Goal: Transaction & Acquisition: Purchase product/service

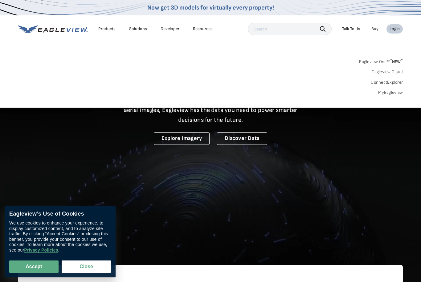
click at [384, 91] on link "MyEagleview" at bounding box center [390, 93] width 25 height 6
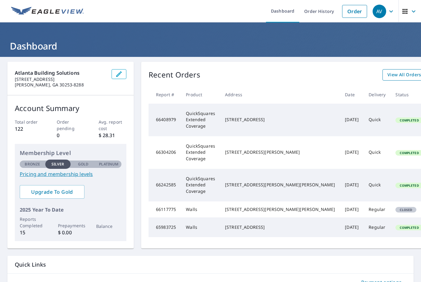
click at [387, 75] on span "View All Orders" at bounding box center [404, 75] width 34 height 8
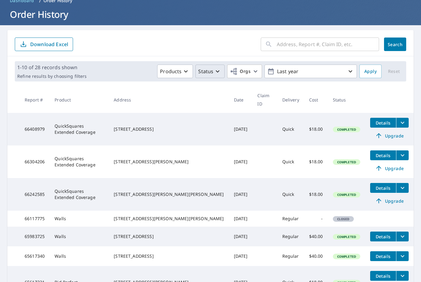
scroll to position [25, 0]
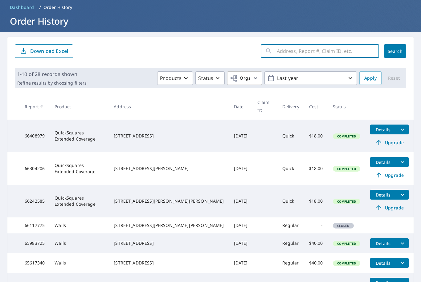
click at [322, 55] on input "text" at bounding box center [328, 51] width 102 height 17
type input "159"
click at [395, 51] on button "Search" at bounding box center [395, 51] width 22 height 14
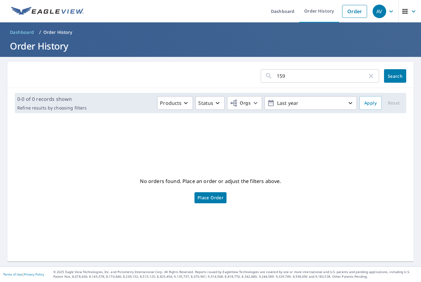
click at [206, 204] on link "Place Order" at bounding box center [210, 198] width 32 height 11
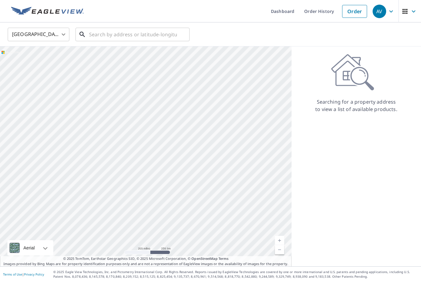
click at [90, 33] on input "text" at bounding box center [133, 34] width 88 height 17
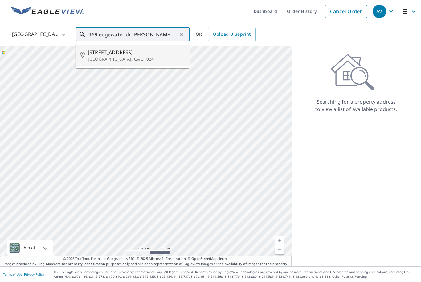
click at [98, 63] on li "159 Edgewater Dr Eatonton, GA 31024" at bounding box center [132, 55] width 114 height 21
type input "159 Edgewater Dr Eatonton, GA 31024"
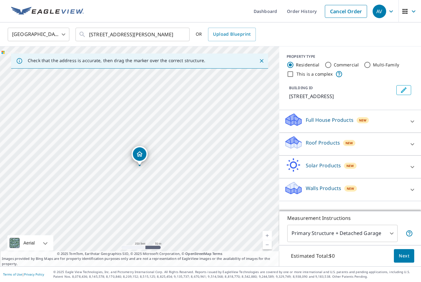
click at [299, 147] on icon at bounding box center [294, 144] width 16 height 7
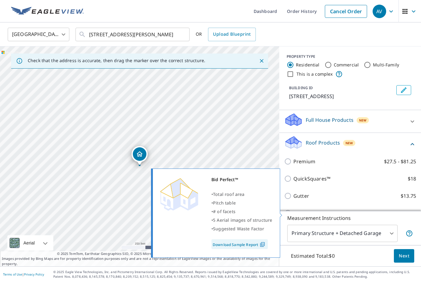
click at [294, 214] on p "Bid Perfect™" at bounding box center [308, 213] width 30 height 7
click at [293, 214] on input "Bid Perfect™ $18" at bounding box center [288, 213] width 9 height 7
checkbox input "true"
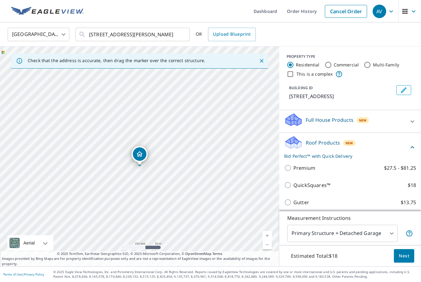
click at [387, 255] on body "AV AV Dashboard Order History Cancel Order AV United States US ​ 159 Edgewater …" at bounding box center [210, 141] width 421 height 282
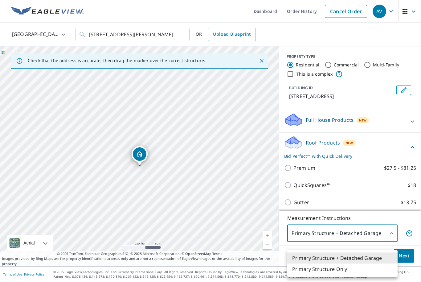
click at [348, 270] on li "Primary Structure Only" at bounding box center [342, 269] width 110 height 11
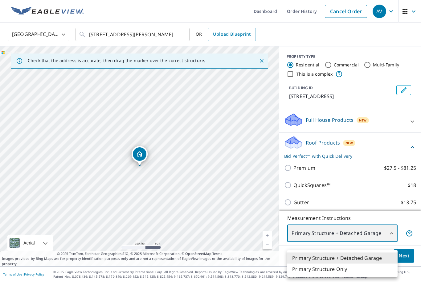
type input "2"
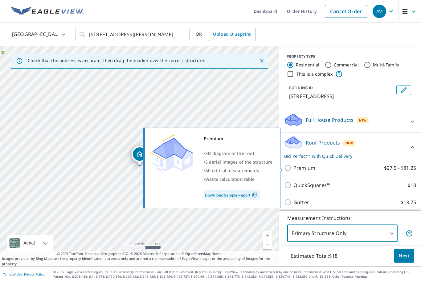
click at [315, 167] on label "Premium $27.5 - $81.25" at bounding box center [354, 167] width 123 height 7
click at [293, 167] on input "Premium $27.5 - $81.25" at bounding box center [288, 167] width 9 height 7
checkbox input "true"
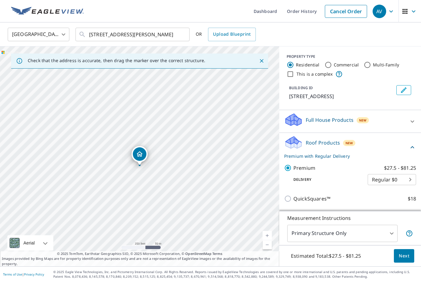
click at [400, 184] on body "AV AV Dashboard Order History Cancel Order AV United States US ​ 159 Edgewater …" at bounding box center [210, 141] width 421 height 282
click at [355, 180] on div at bounding box center [210, 141] width 421 height 282
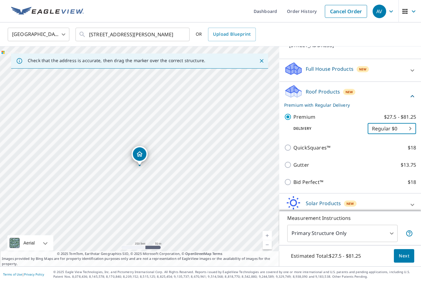
scroll to position [57, 0]
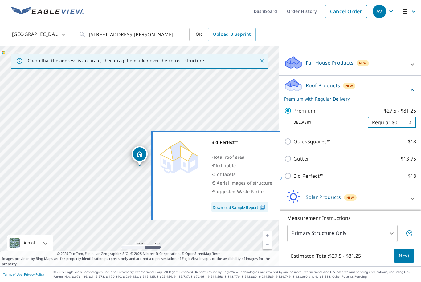
click at [307, 175] on p "Bid Perfect™" at bounding box center [308, 175] width 30 height 7
click at [293, 175] on input "Bid Perfect™ $18" at bounding box center [288, 175] width 9 height 7
checkbox input "true"
checkbox input "false"
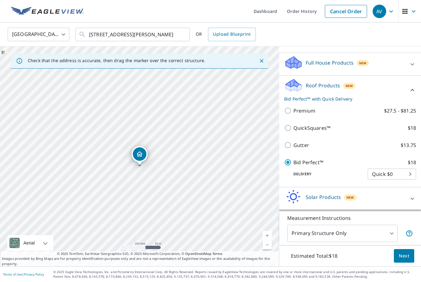
click at [401, 174] on body "AV AV Dashboard Order History Cancel Order AV United States US ​ 159 Edgewater …" at bounding box center [210, 141] width 421 height 282
click at [347, 179] on div at bounding box center [210, 141] width 421 height 282
click at [408, 260] on span "Next" at bounding box center [404, 257] width 10 height 8
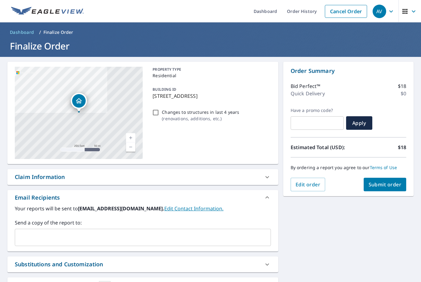
click at [232, 236] on input "text" at bounding box center [138, 238] width 241 height 12
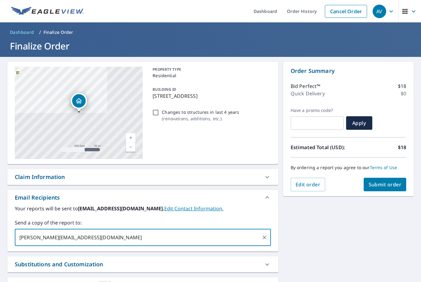
type input "arodi@stressfreeroofing.com"
click at [389, 187] on span "Submit order" at bounding box center [384, 184] width 33 height 7
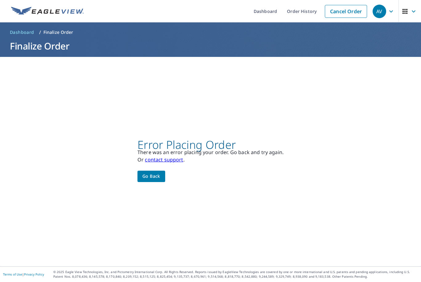
click at [153, 180] on span "Go back" at bounding box center [151, 177] width 18 height 8
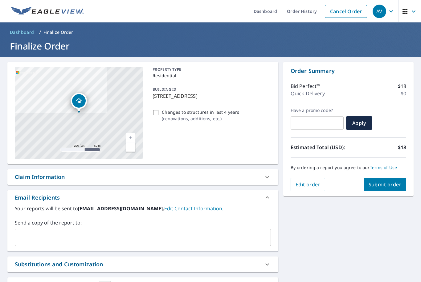
click at [379, 191] on button "Submit order" at bounding box center [384, 185] width 43 height 14
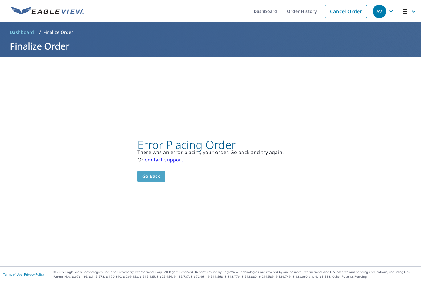
click at [157, 180] on span "Go back" at bounding box center [151, 177] width 18 height 8
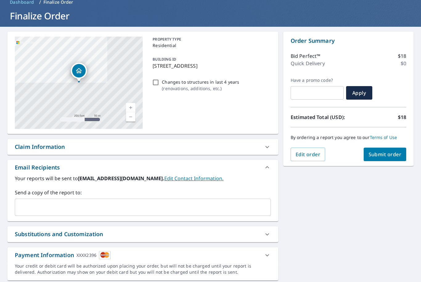
scroll to position [30, 0]
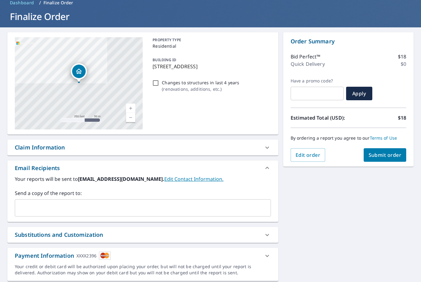
click at [93, 255] on div "XXXX2396" at bounding box center [86, 256] width 20 height 8
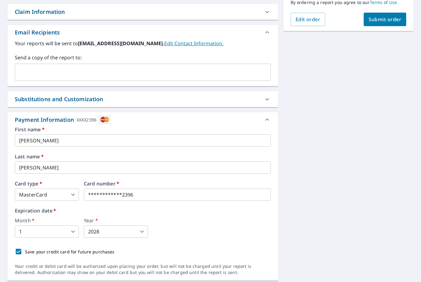
scroll to position [165, 0]
click at [71, 195] on body "AV AV Dashboard Order History Cancel Order AV Dashboard / Finalize Order Finali…" at bounding box center [210, 141] width 421 height 282
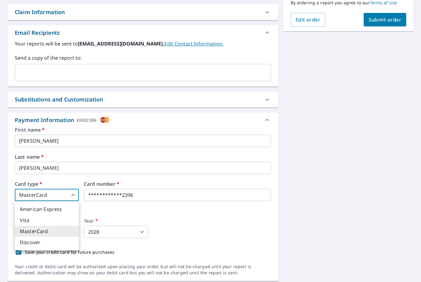
click at [48, 233] on li "MasterCard" at bounding box center [47, 231] width 64 height 11
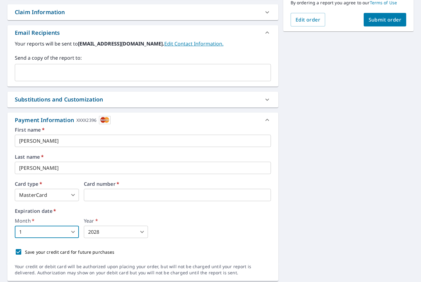
click at [61, 228] on body "AV AV Dashboard Order History Cancel Order AV Dashboard / Finalize Order Finali…" at bounding box center [210, 141] width 421 height 282
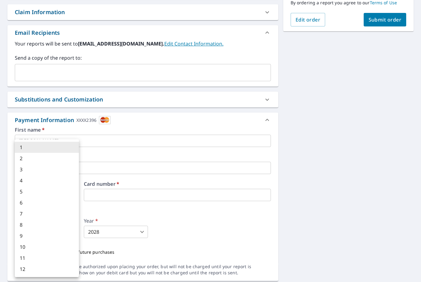
click at [26, 269] on li "12" at bounding box center [47, 269] width 64 height 11
type input "12"
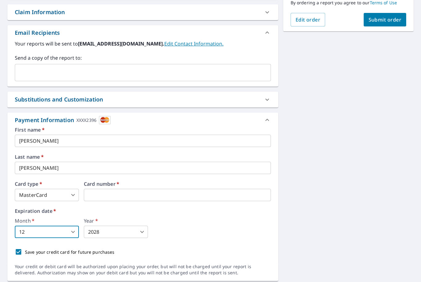
click at [102, 232] on body "AV AV Dashboard Order History Cancel Order AV Dashboard / Finalize Order Finali…" at bounding box center [210, 141] width 421 height 282
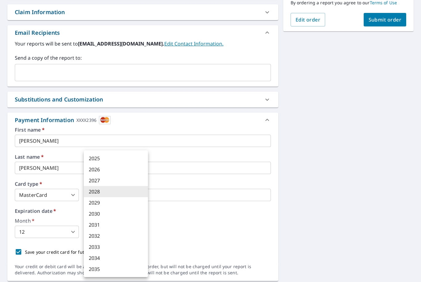
click at [123, 167] on li "2026" at bounding box center [116, 169] width 64 height 11
type input "2026"
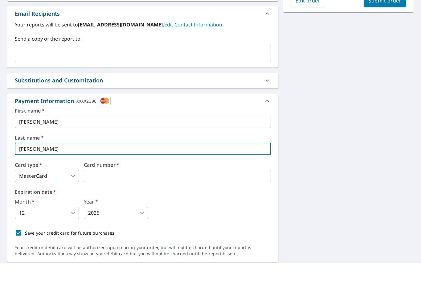
scroll to position [20, 0]
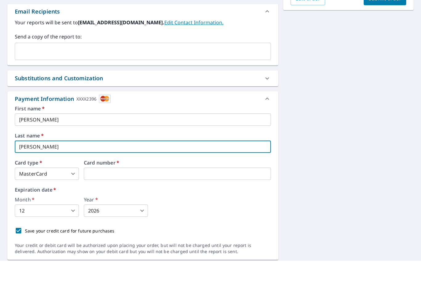
click at [211, 246] on div "Save your credit card for future purchases" at bounding box center [143, 252] width 256 height 13
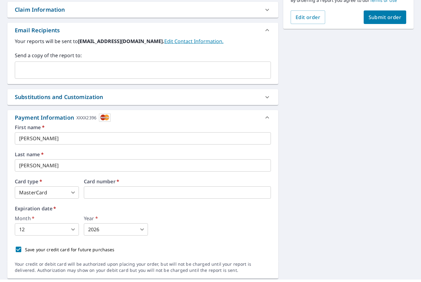
scroll to position [0, 0]
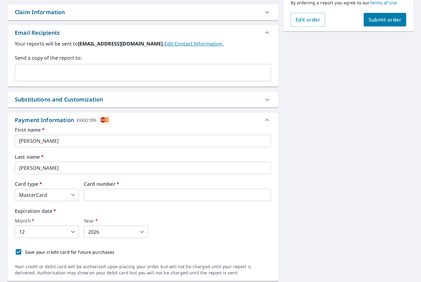
click at [388, 19] on span "Submit order" at bounding box center [384, 19] width 33 height 7
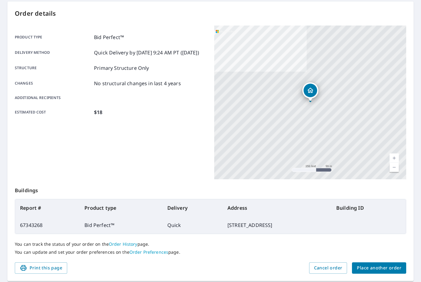
scroll to position [60, 0]
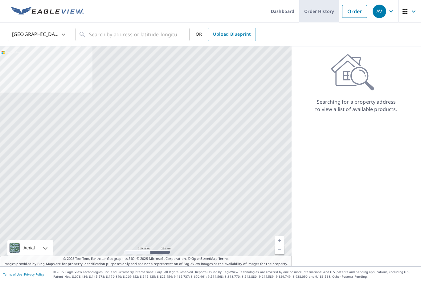
click at [319, 11] on link "Order History" at bounding box center [319, 11] width 40 height 22
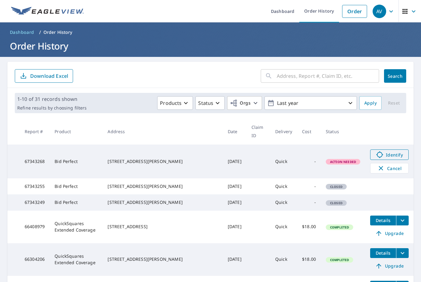
click at [382, 151] on span "Identify" at bounding box center [389, 154] width 30 height 7
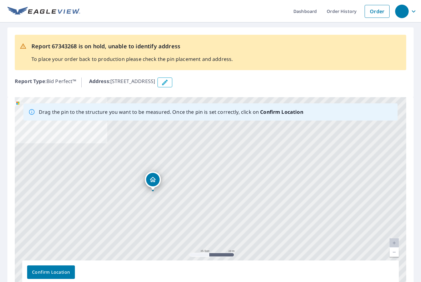
drag, startPoint x: 215, startPoint y: 180, endPoint x: 157, endPoint y: 178, distance: 57.6
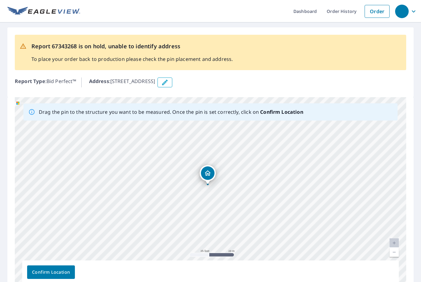
drag, startPoint x: 266, startPoint y: 214, endPoint x: 264, endPoint y: 205, distance: 8.6
click at [264, 205] on div "[STREET_ADDRESS][PERSON_NAME]" at bounding box center [210, 193] width 391 height 193
click at [33, 274] on span "Confirm Location" at bounding box center [51, 273] width 38 height 8
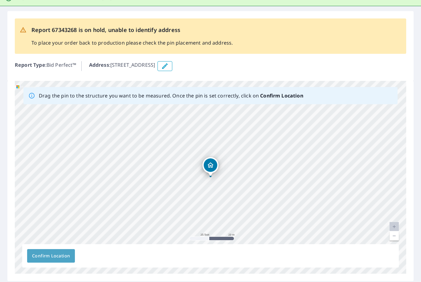
click at [67, 260] on span "Confirm Location" at bounding box center [51, 257] width 38 height 8
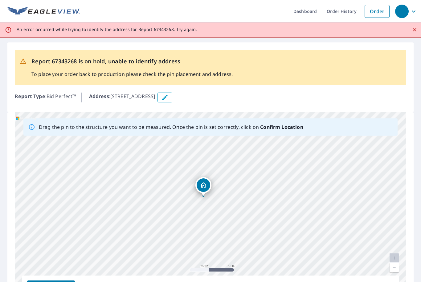
drag, startPoint x: 210, startPoint y: 198, endPoint x: 202, endPoint y: 185, distance: 16.1
click at [202, 185] on div "[STREET_ADDRESS][PERSON_NAME]" at bounding box center [210, 208] width 391 height 193
drag, startPoint x: 213, startPoint y: 194, endPoint x: 220, endPoint y: 212, distance: 19.5
click at [220, 212] on div "[STREET_ADDRESS][PERSON_NAME]" at bounding box center [210, 208] width 391 height 193
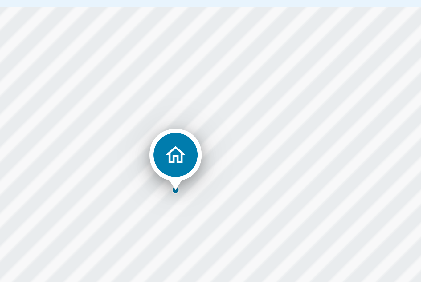
click at [52, 112] on div "[STREET_ADDRESS][PERSON_NAME]" at bounding box center [210, 208] width 391 height 193
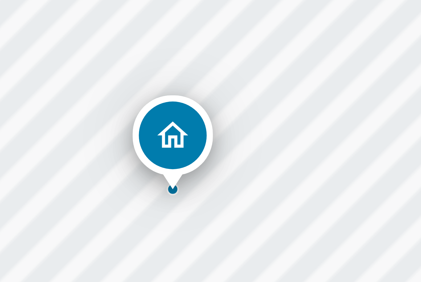
click at [209, 191] on div at bounding box center [210, 192] width 2 height 2
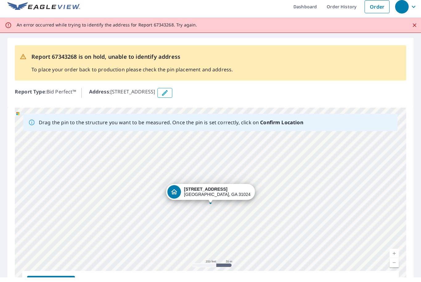
scroll to position [20, 0]
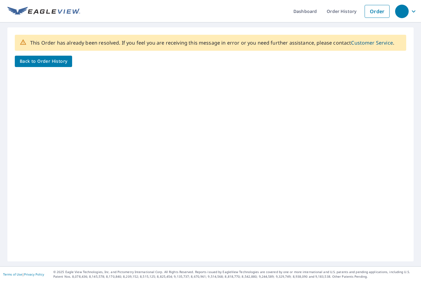
scroll to position [20, 0]
click at [48, 58] on span "Back to Order History" at bounding box center [43, 62] width 47 height 8
